Goal: Check status: Check status

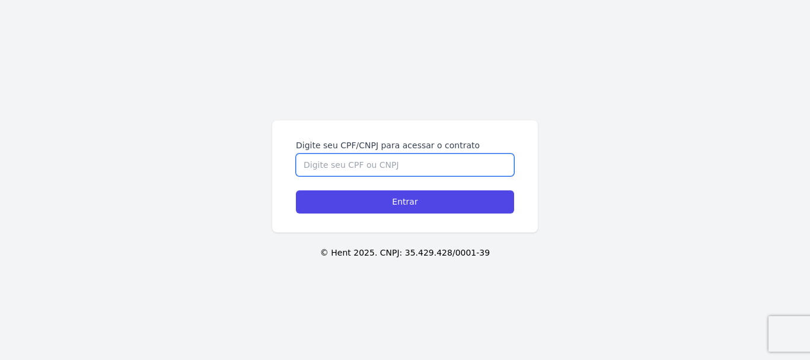
click at [426, 160] on input "Digite seu CPF/CNPJ para acessar o contrato" at bounding box center [405, 165] width 218 height 23
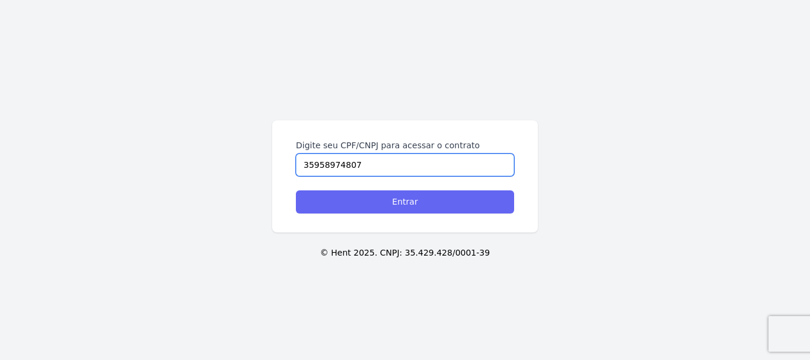
type input "35958974807"
click at [432, 203] on input "Entrar" at bounding box center [405, 201] width 218 height 23
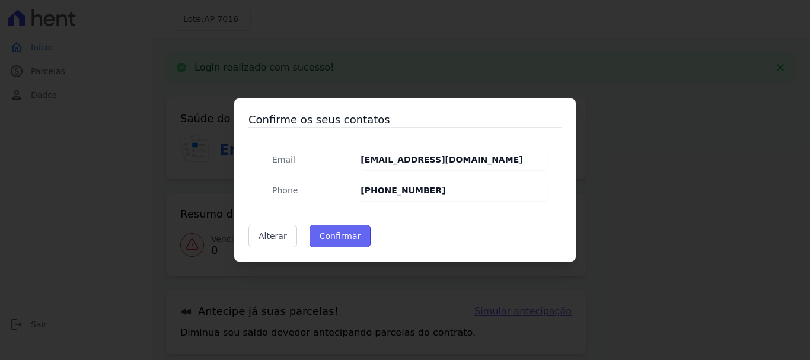
click at [354, 233] on button "Confirmar" at bounding box center [341, 236] width 62 height 23
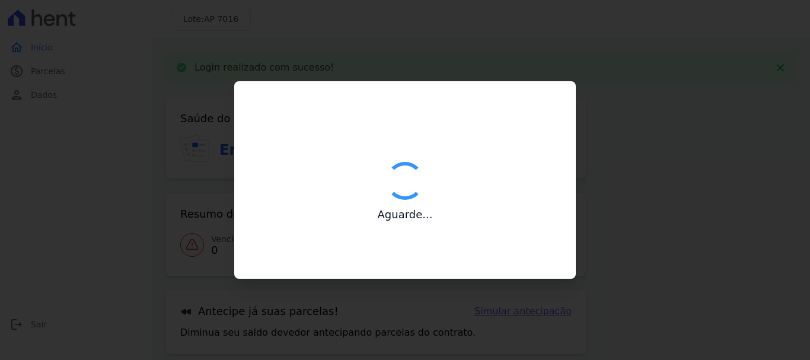
type input "Contatos confirmados com sucesso."
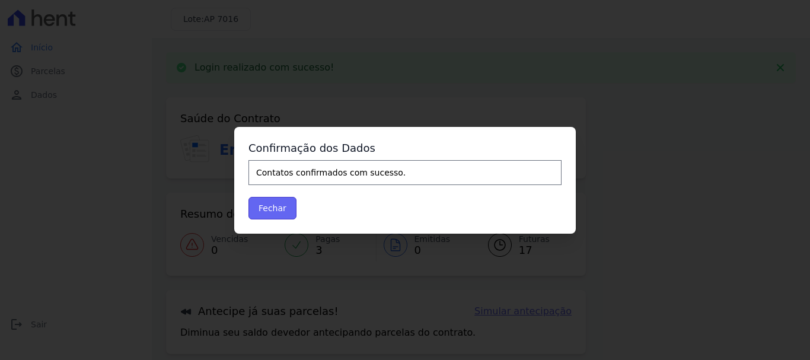
click at [267, 208] on button "Fechar" at bounding box center [273, 208] width 48 height 23
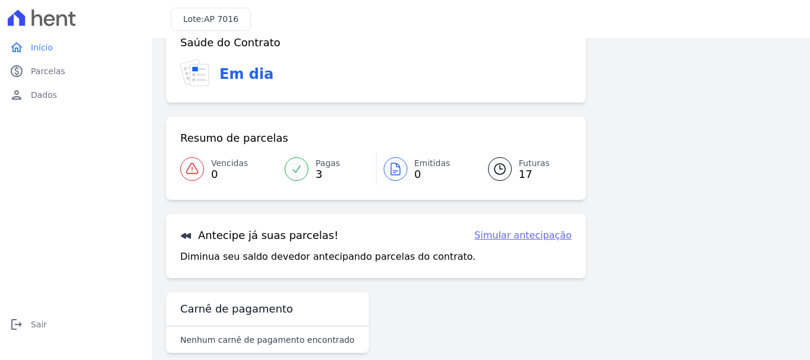
scroll to position [47, 0]
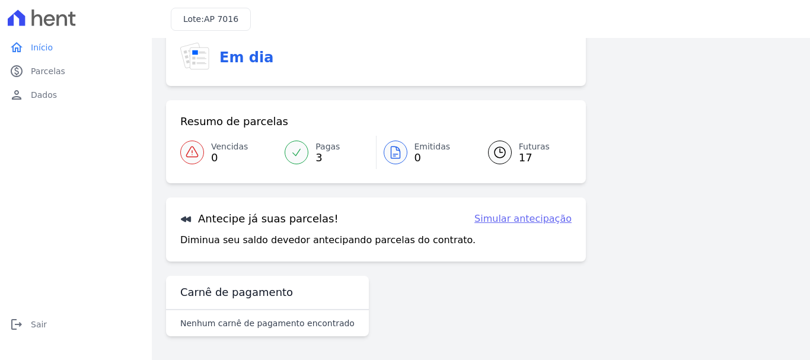
click at [498, 221] on link "Simular antecipação" at bounding box center [523, 219] width 97 height 14
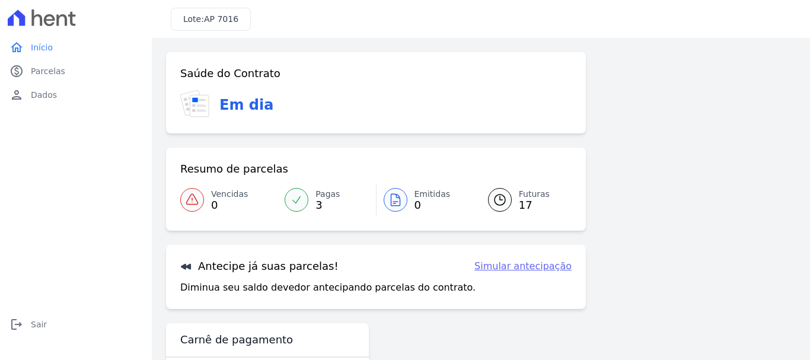
click at [308, 200] on link "Pagas 3" at bounding box center [327, 199] width 98 height 33
click at [415, 203] on span "0" at bounding box center [433, 204] width 36 height 9
click at [49, 70] on span "Parcelas" at bounding box center [48, 71] width 34 height 12
